Goal: Browse casually

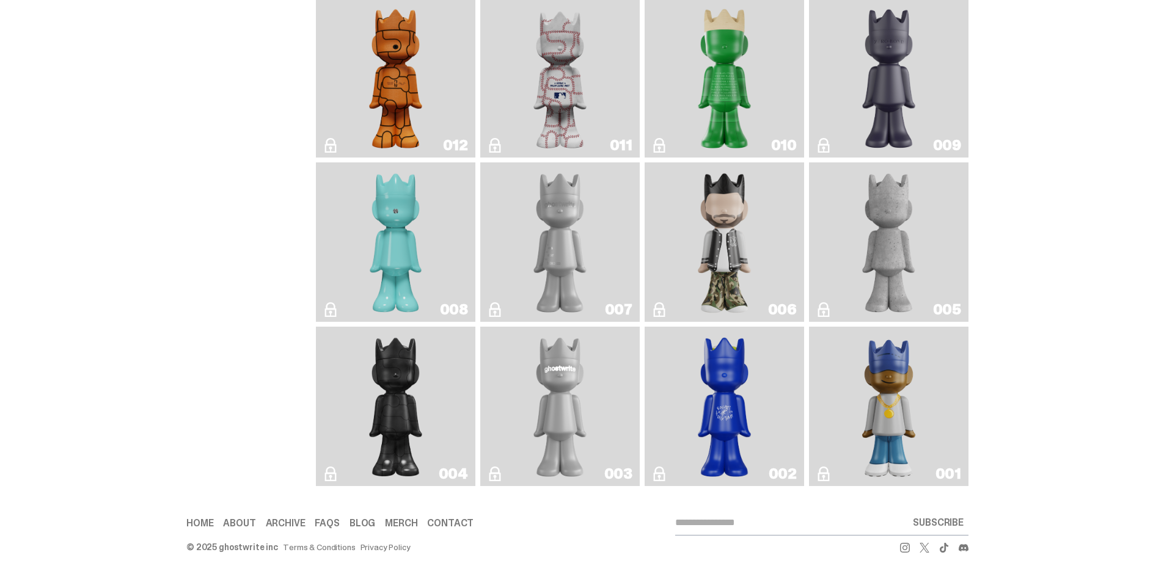
scroll to position [2115, 0]
click at [546, 400] on img "ghostwriter" at bounding box center [560, 407] width 65 height 150
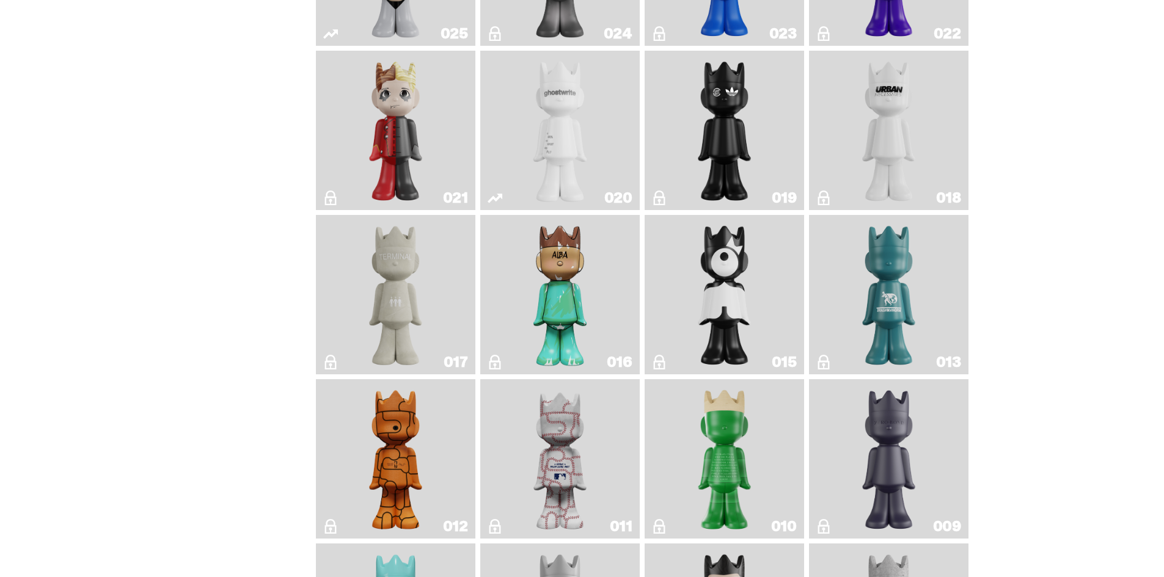
scroll to position [1723, 0]
click at [590, 103] on img "ghost" at bounding box center [560, 130] width 84 height 150
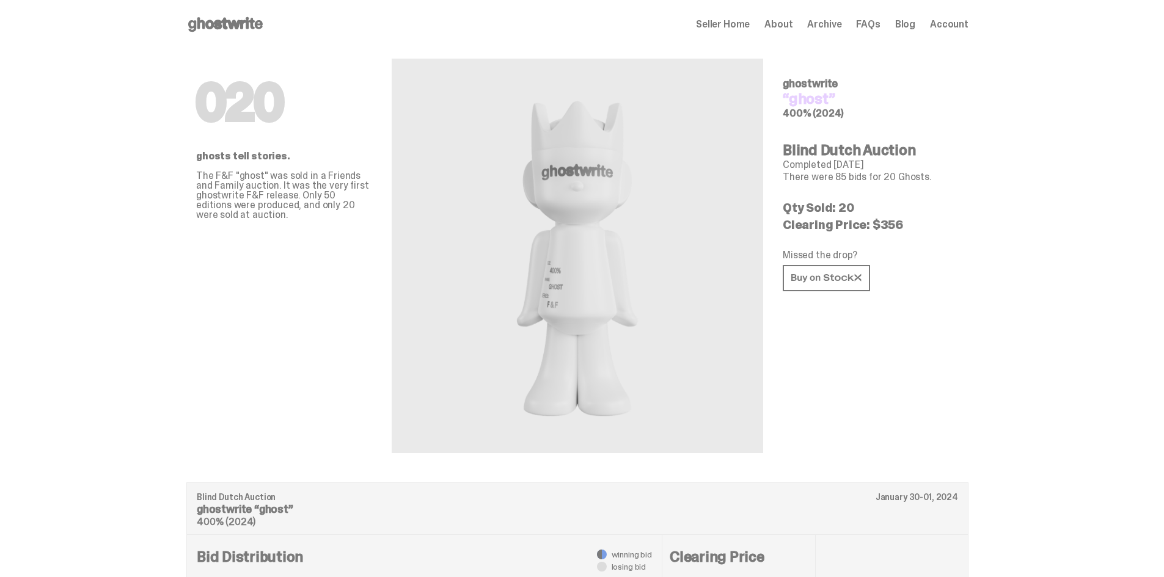
click at [731, 303] on div at bounding box center [577, 256] width 371 height 395
click at [904, 346] on div "020 ghostwrite “ghost” 400% (2024) Blind Dutch Auction Completed [DATE] There w…" at bounding box center [871, 251] width 176 height 404
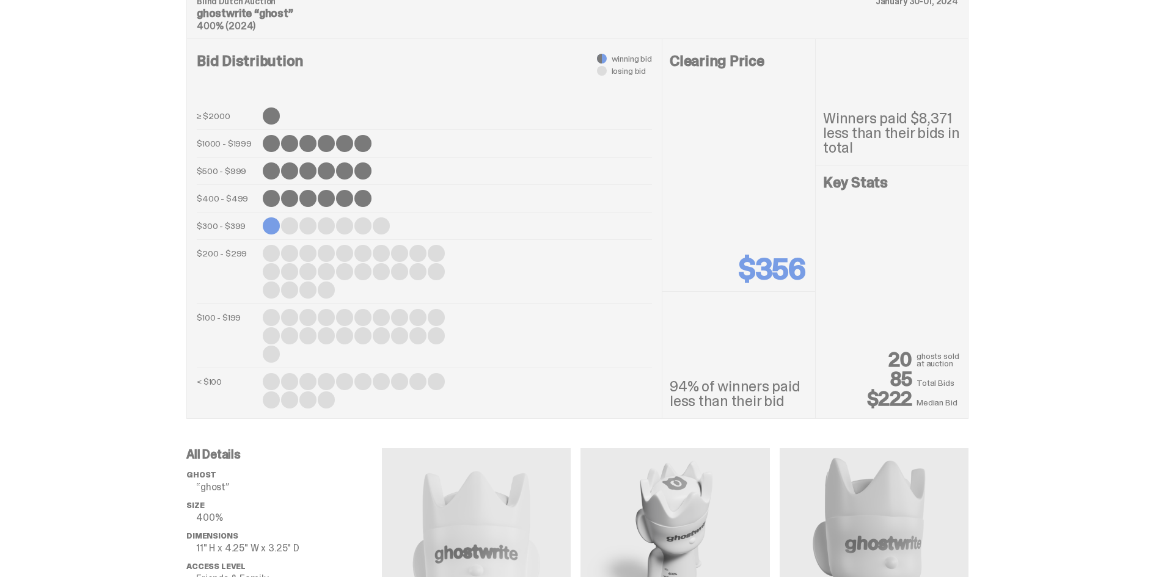
scroll to position [497, 0]
